Goal: Task Accomplishment & Management: Manage account settings

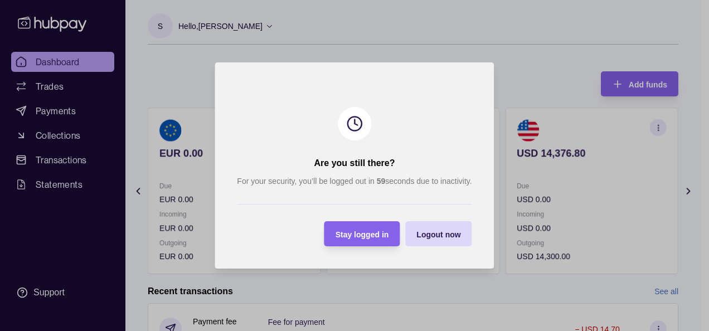
click at [357, 231] on span "Stay logged in" at bounding box center [363, 234] width 54 height 9
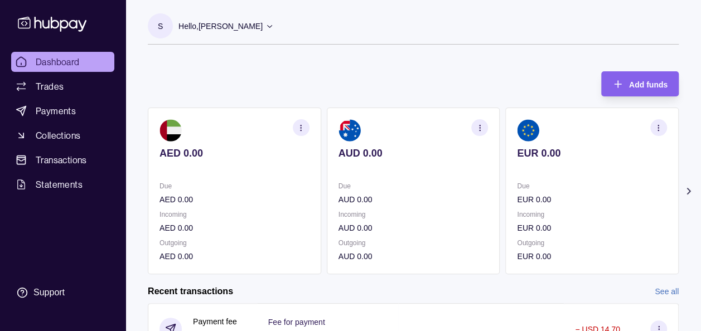
click at [686, 189] on icon at bounding box center [688, 191] width 11 height 11
click at [688, 190] on icon at bounding box center [688, 191] width 11 height 11
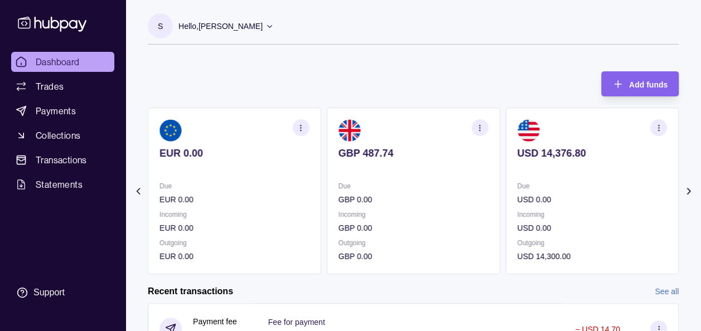
click at [239, 27] on p "Hello, Soumyajit Chakraborty" at bounding box center [220, 26] width 84 height 12
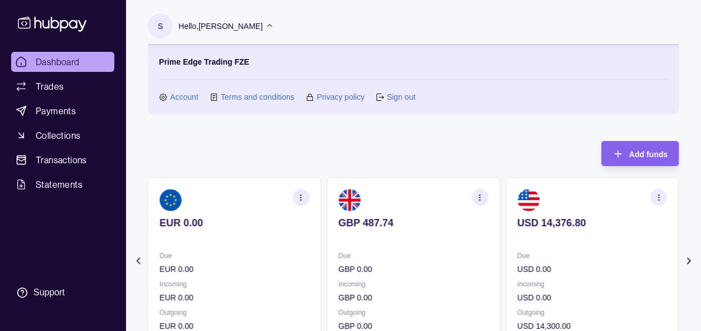
click at [410, 99] on link "Sign out" at bounding box center [401, 97] width 28 height 12
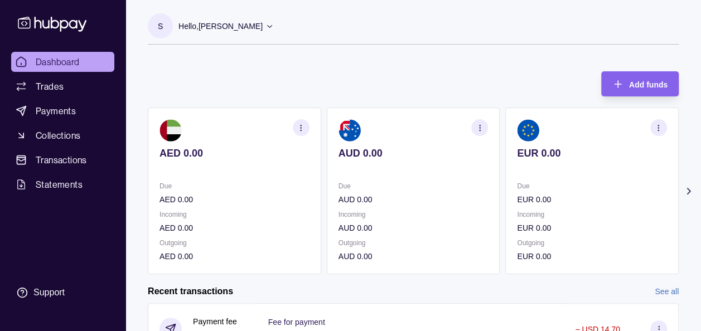
click at [692, 195] on icon at bounding box center [688, 191] width 11 height 11
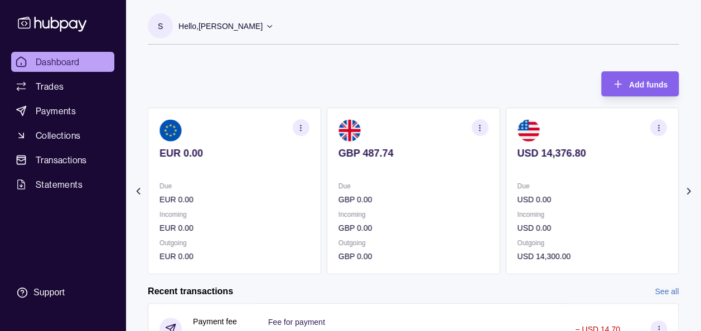
click at [523, 59] on div "S Hello, Soumyajit Chakraborty Prime Edge Trading FZE Account Terms and conditi…" at bounding box center [413, 290] width 576 height 580
click at [223, 24] on p "Hello, Soumyajit Chakraborty" at bounding box center [220, 26] width 84 height 12
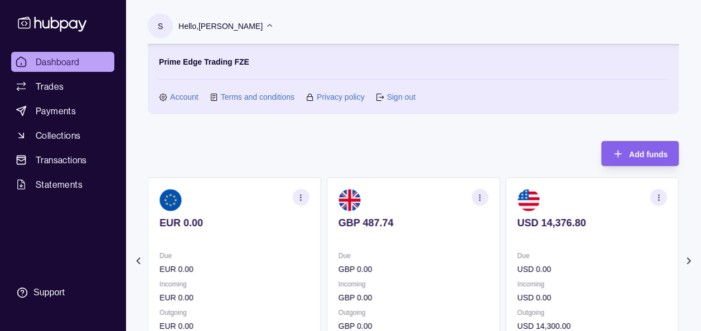
click at [409, 96] on link "Sign out" at bounding box center [401, 97] width 28 height 12
